Goal: Transaction & Acquisition: Purchase product/service

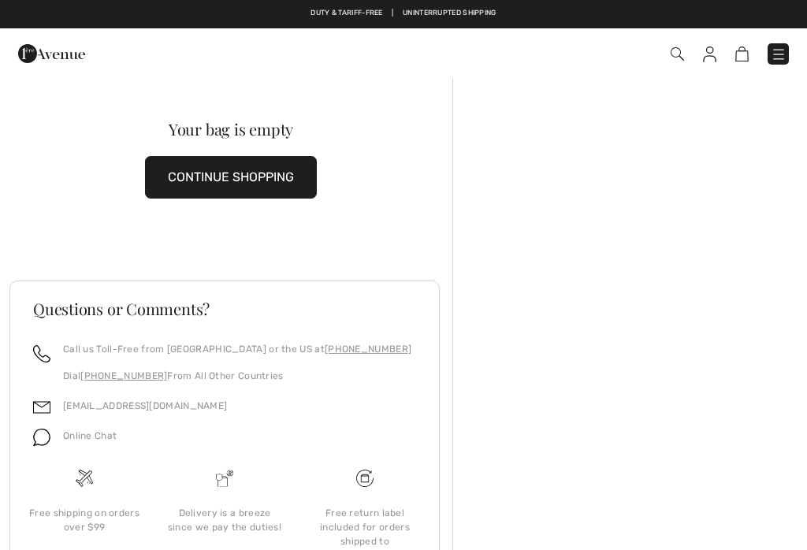
checkbox input "true"
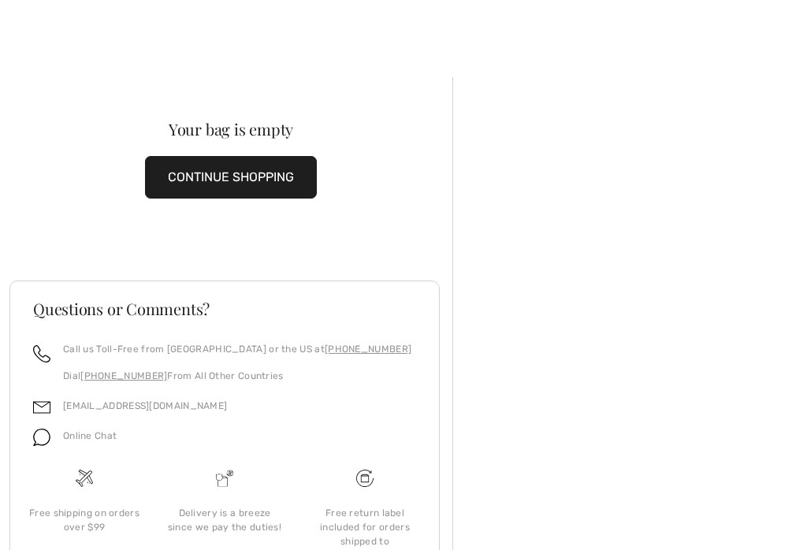
checkbox input "true"
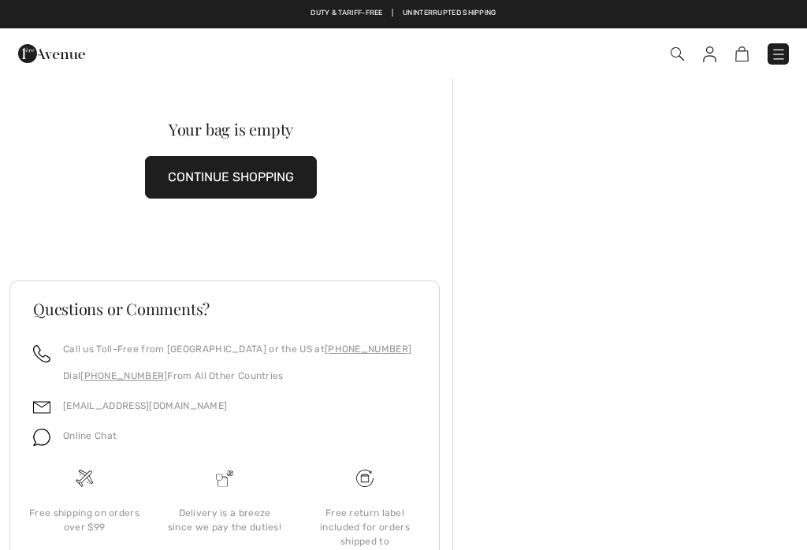
scroll to position [91, 0]
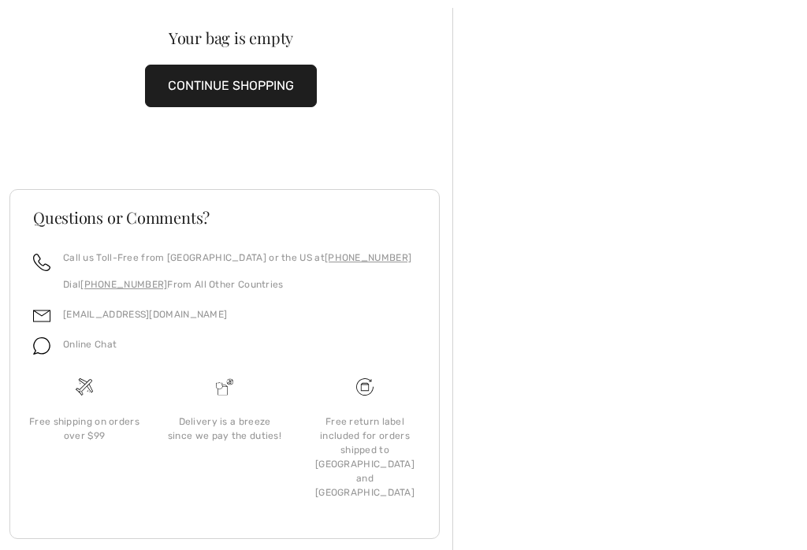
scroll to position [91, 0]
